Goal: Transaction & Acquisition: Purchase product/service

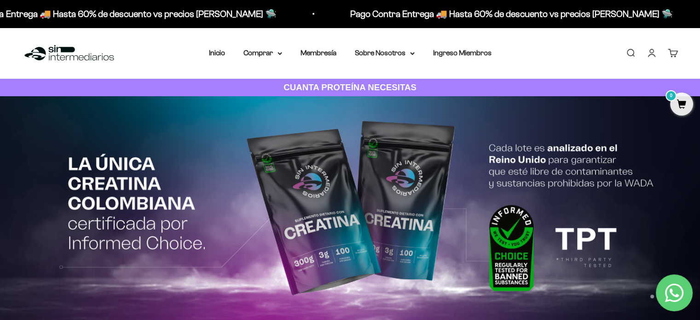
click at [652, 54] on link "Iniciar sesión" at bounding box center [652, 53] width 10 height 10
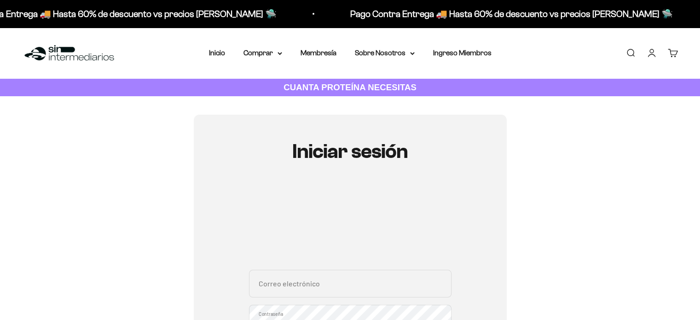
scroll to position [76, 0]
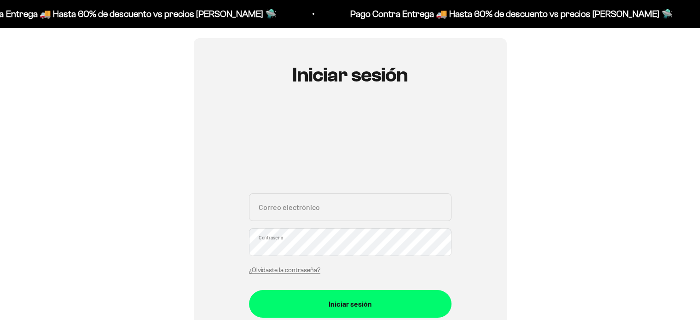
type input "jeison2031@gmail.com"
click at [317, 206] on input "jeison2031@gmail.com" at bounding box center [350, 207] width 203 height 28
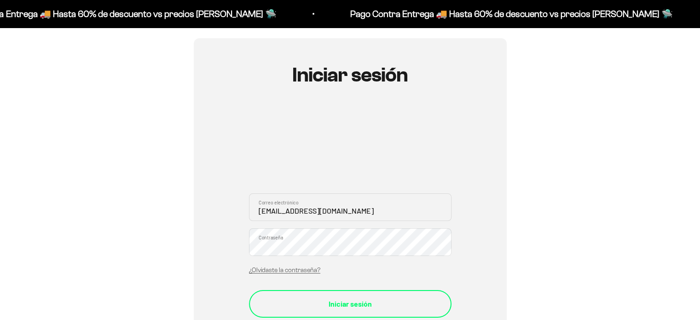
click at [435, 297] on button "Iniciar sesión" at bounding box center [350, 304] width 203 height 28
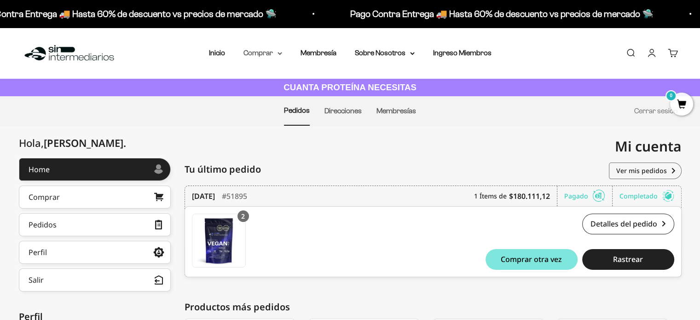
click at [274, 54] on summary "Comprar" at bounding box center [263, 53] width 39 height 12
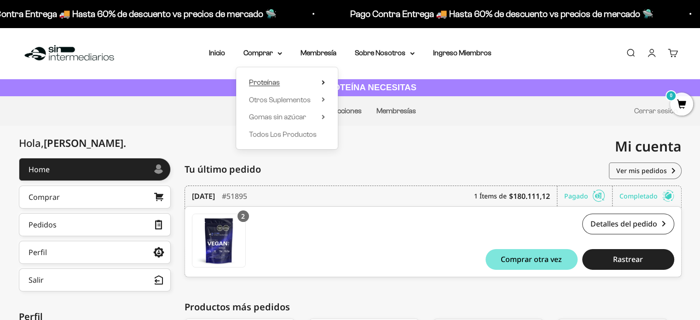
click at [264, 81] on span "Proteínas" at bounding box center [264, 82] width 31 height 8
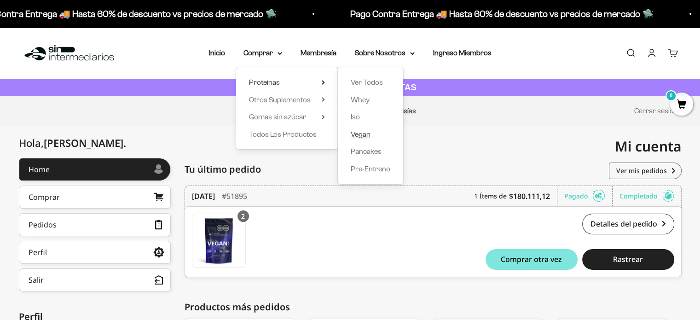
click at [363, 134] on span "Vegan" at bounding box center [361, 134] width 20 height 8
